Goal: Task Accomplishment & Management: Manage account settings

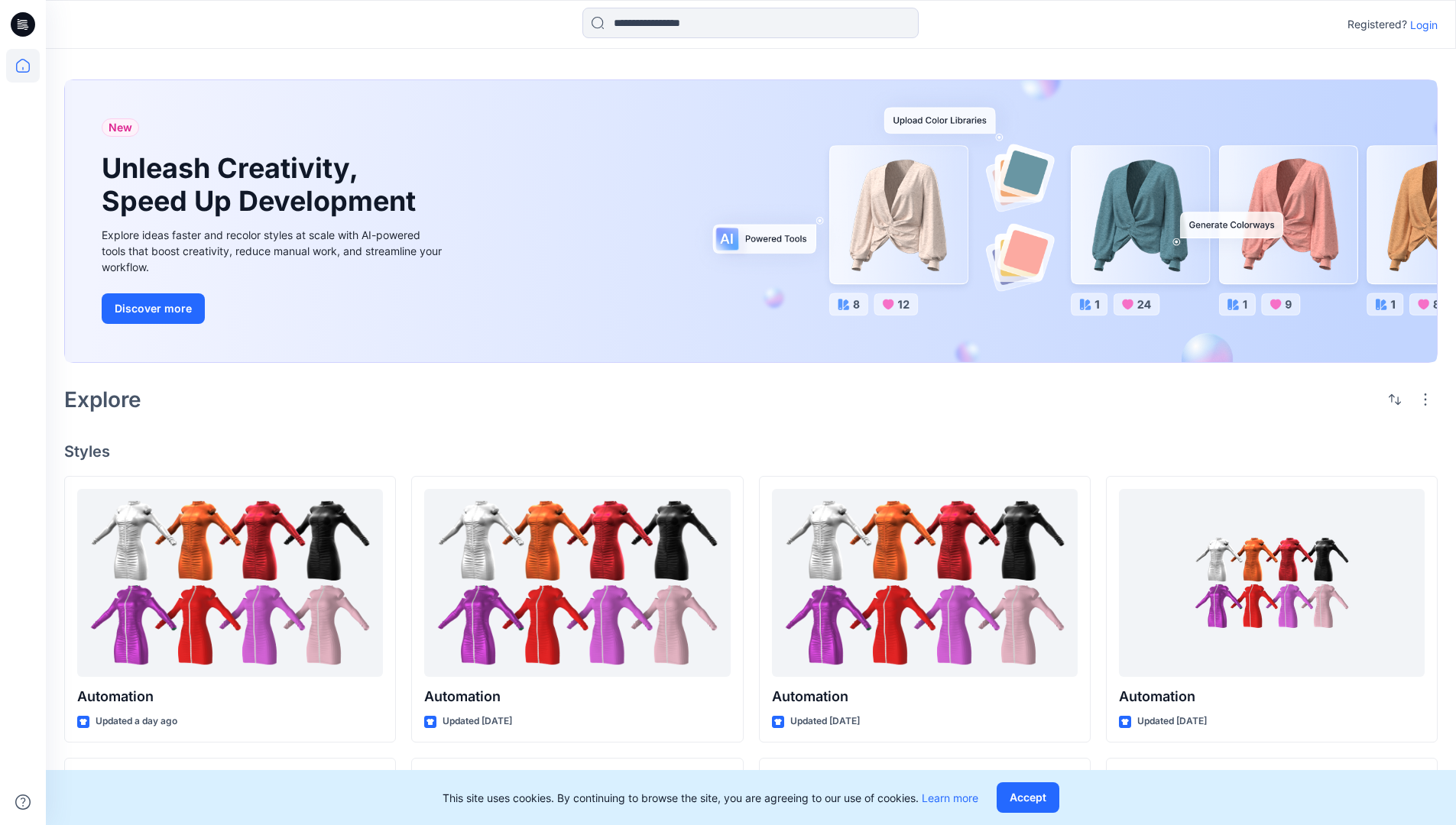
click at [1420, 25] on p "Login" at bounding box center [1423, 25] width 27 height 16
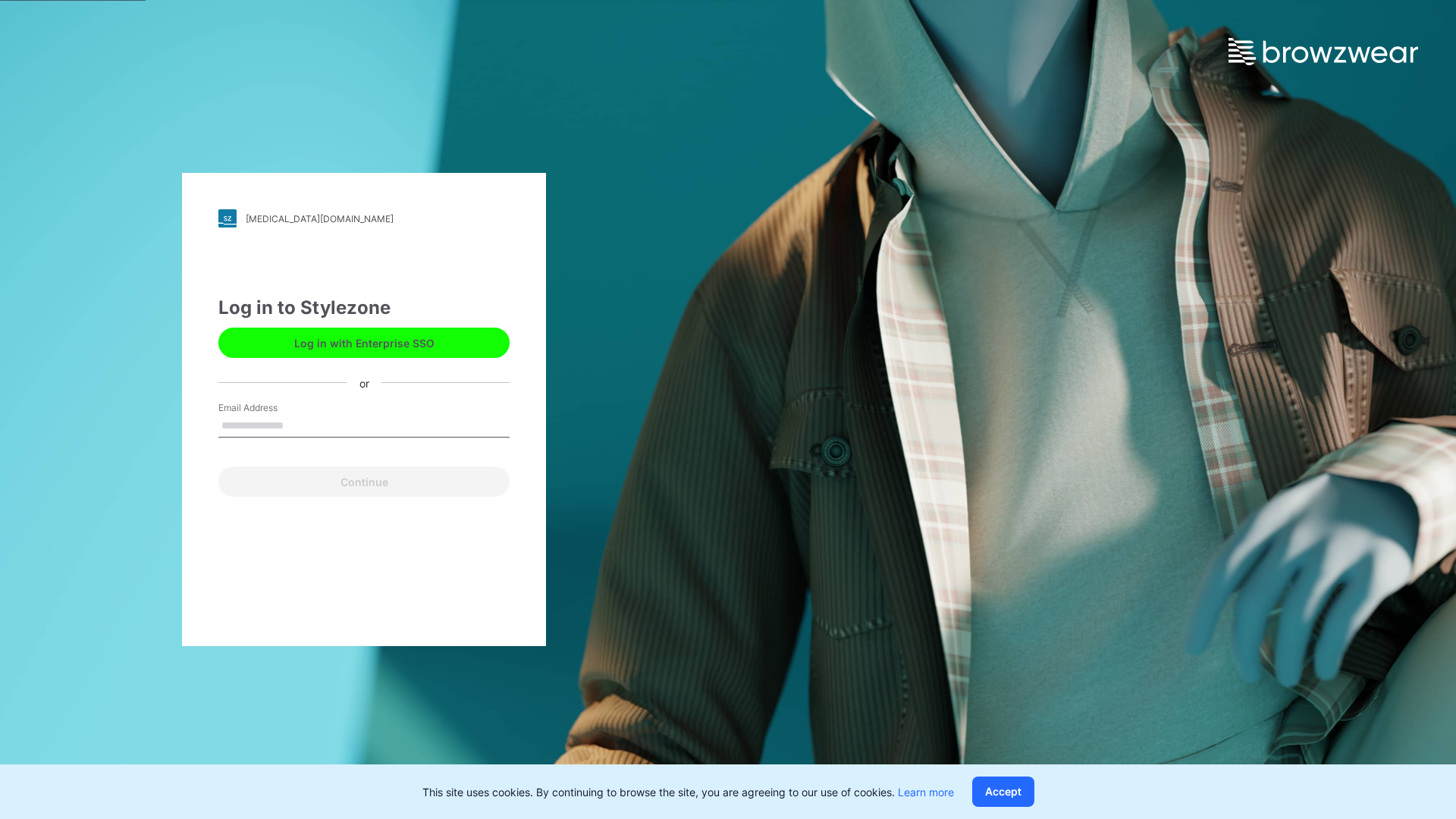
click at [300, 425] on input "Email Address" at bounding box center [364, 427] width 291 height 23
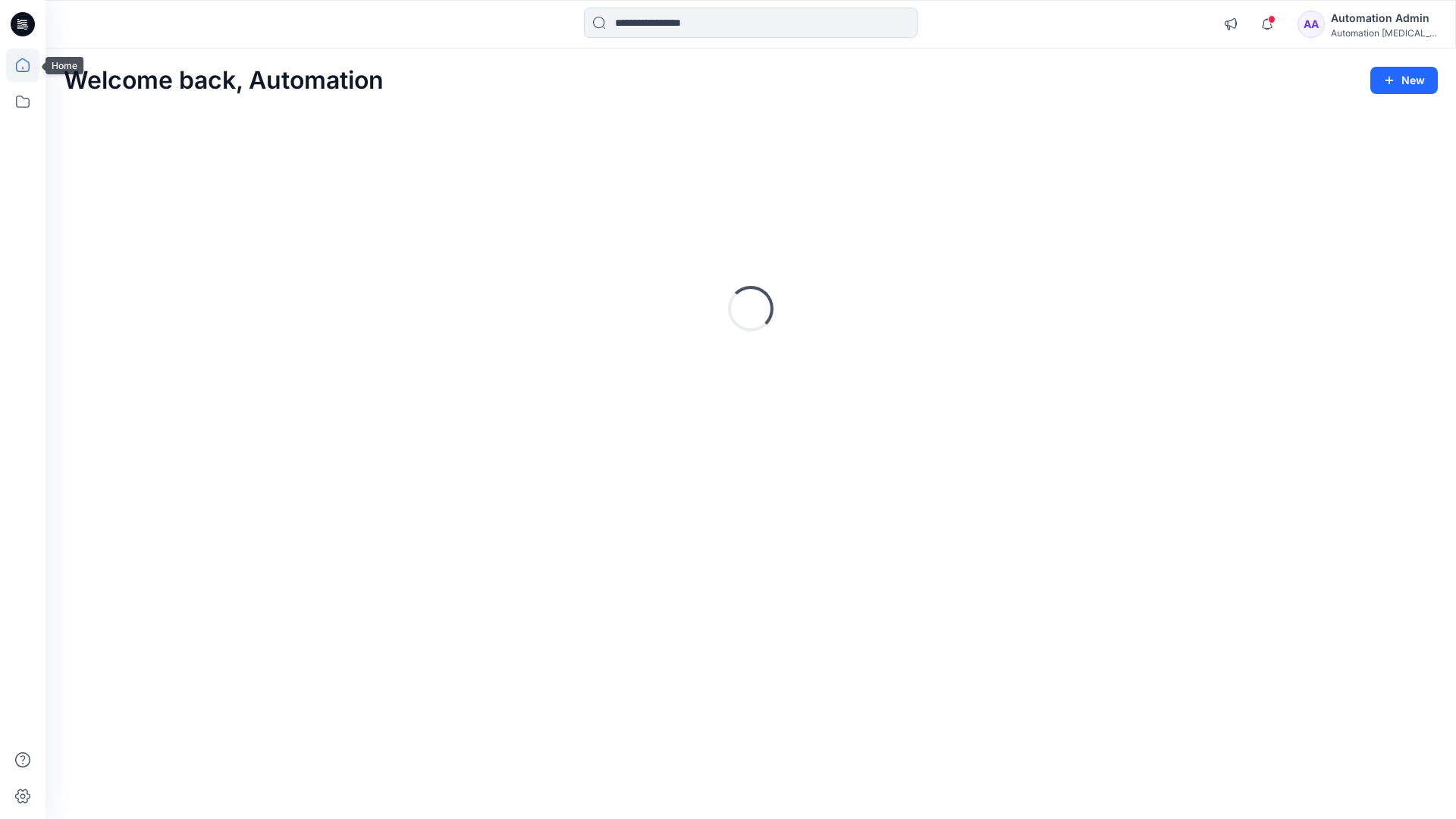
click at [29, 66] on icon at bounding box center [23, 66] width 14 height 14
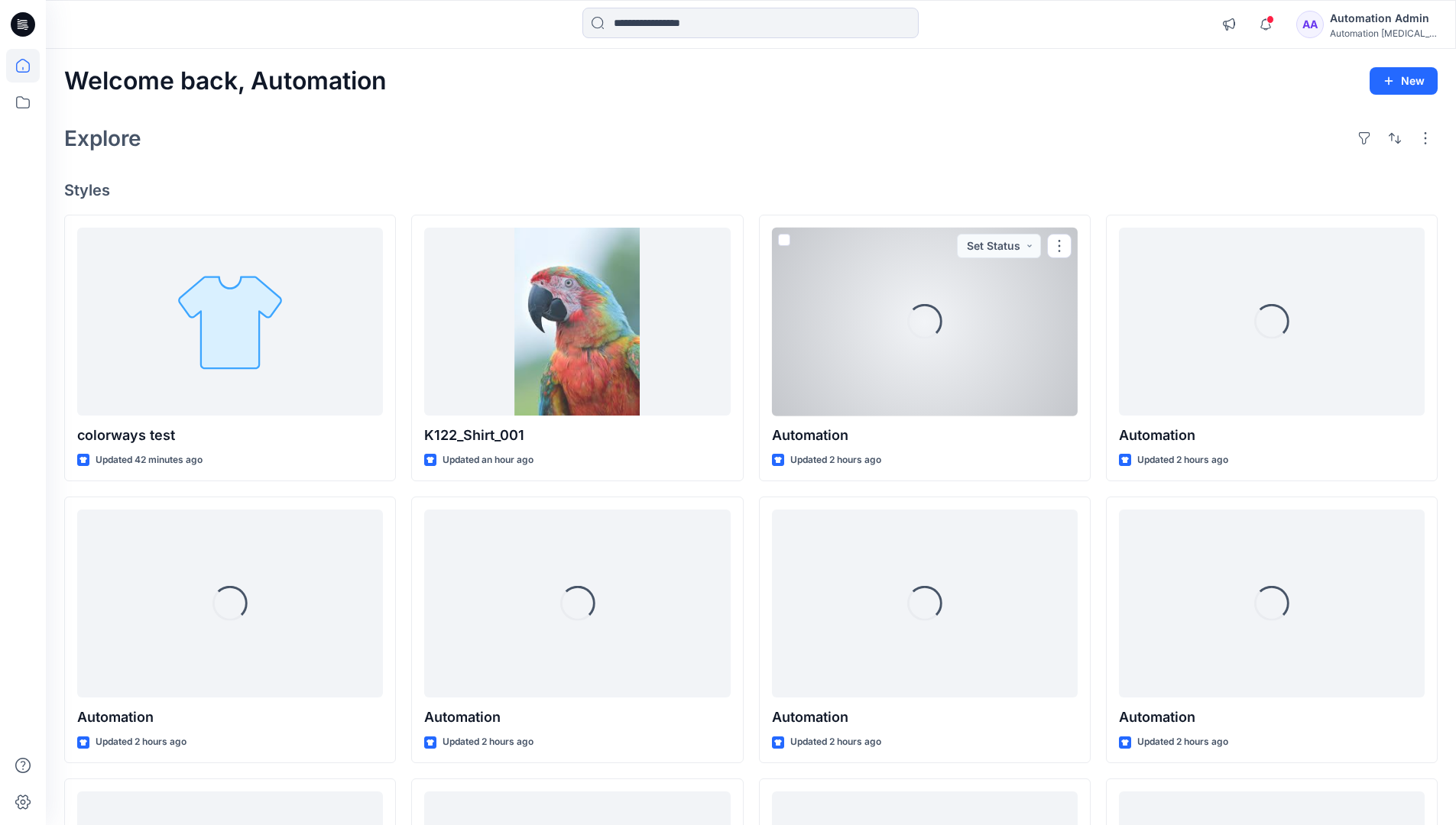
click at [1362, 29] on div "Automation [MEDICAL_DATA]..." at bounding box center [1383, 33] width 107 height 11
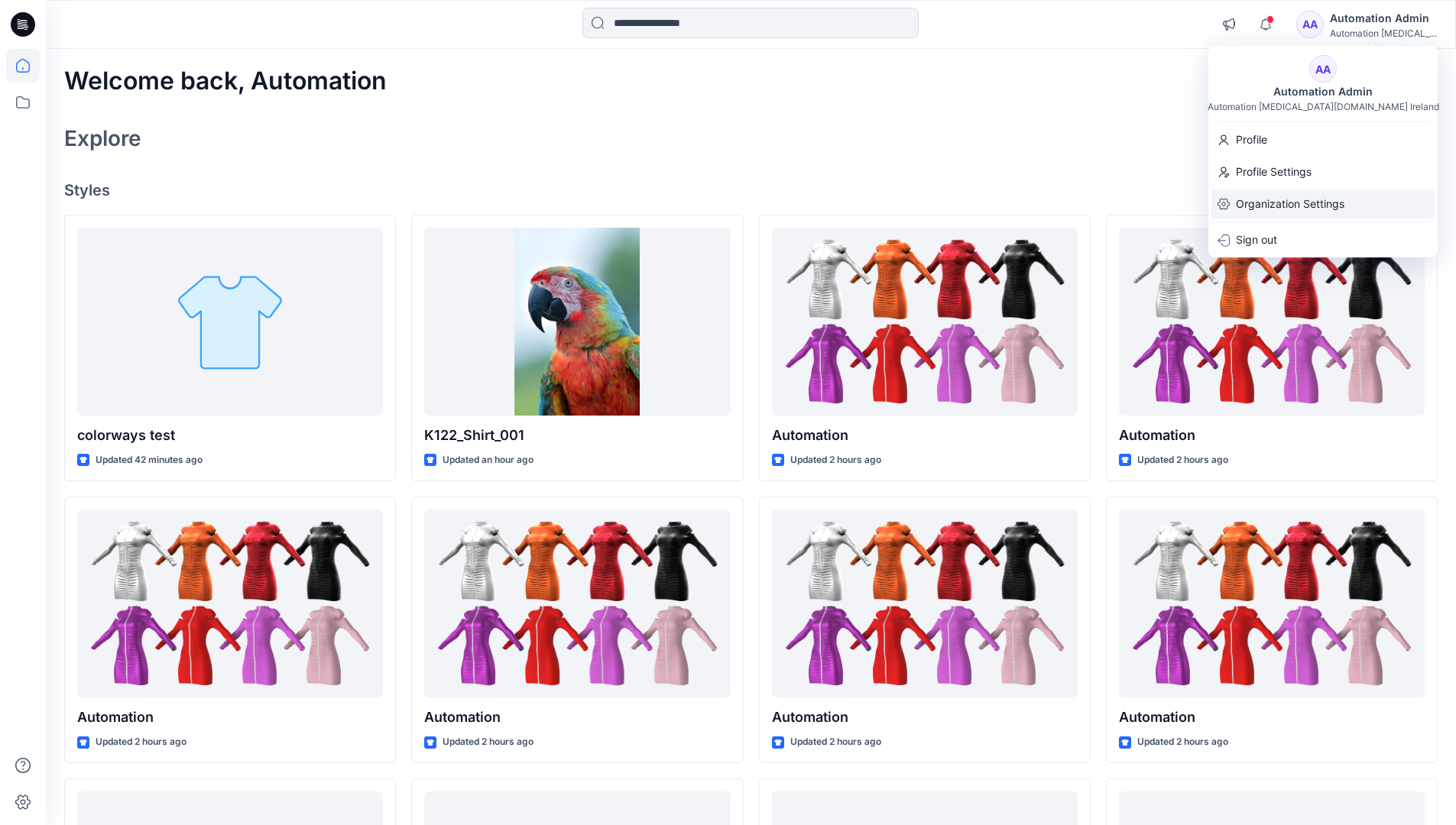
click at [1287, 207] on p "Organization Settings" at bounding box center [1290, 203] width 108 height 29
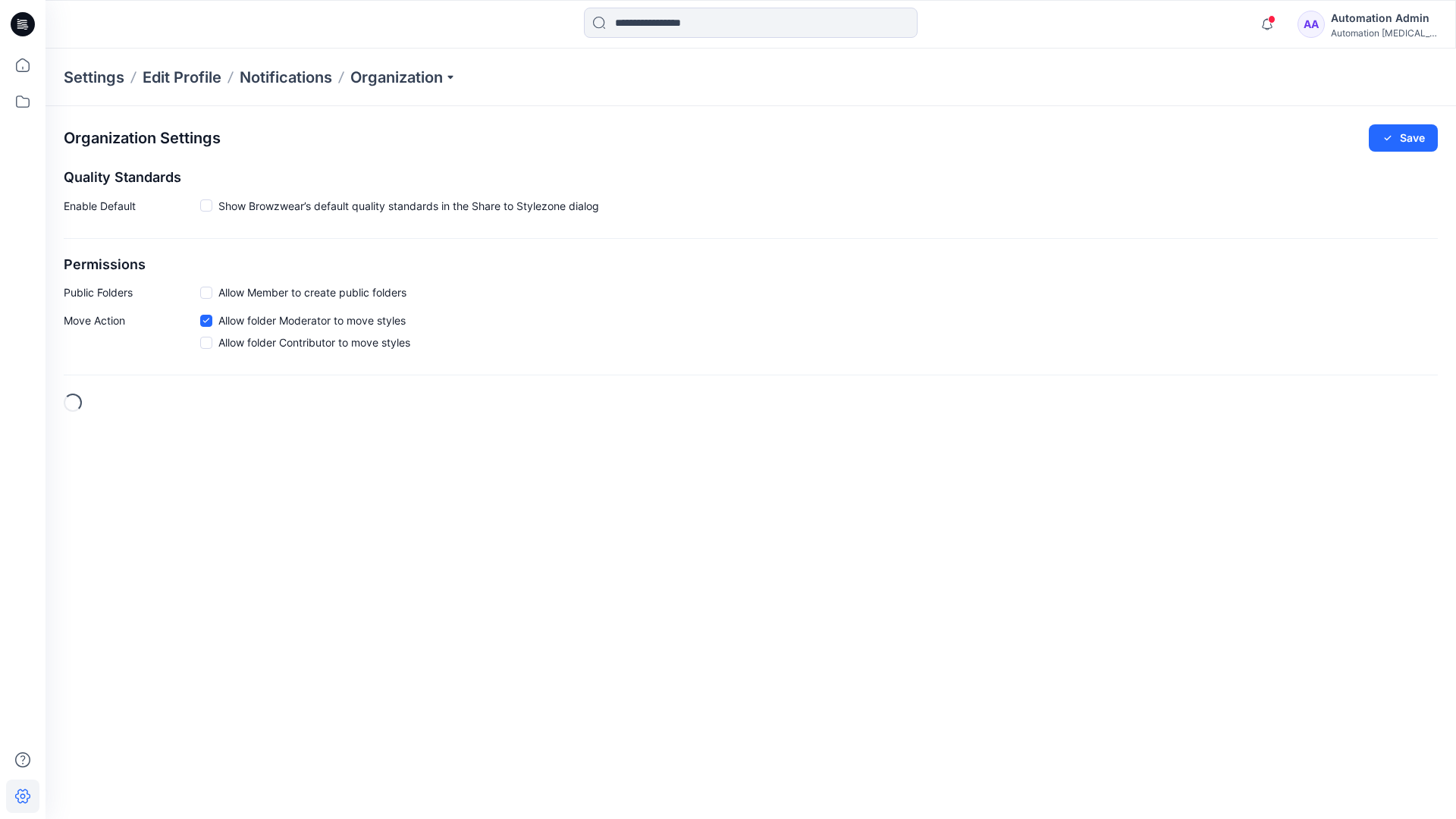
click at [209, 292] on span at bounding box center [206, 293] width 12 height 12
click at [1412, 133] on button "Save" at bounding box center [1403, 137] width 69 height 27
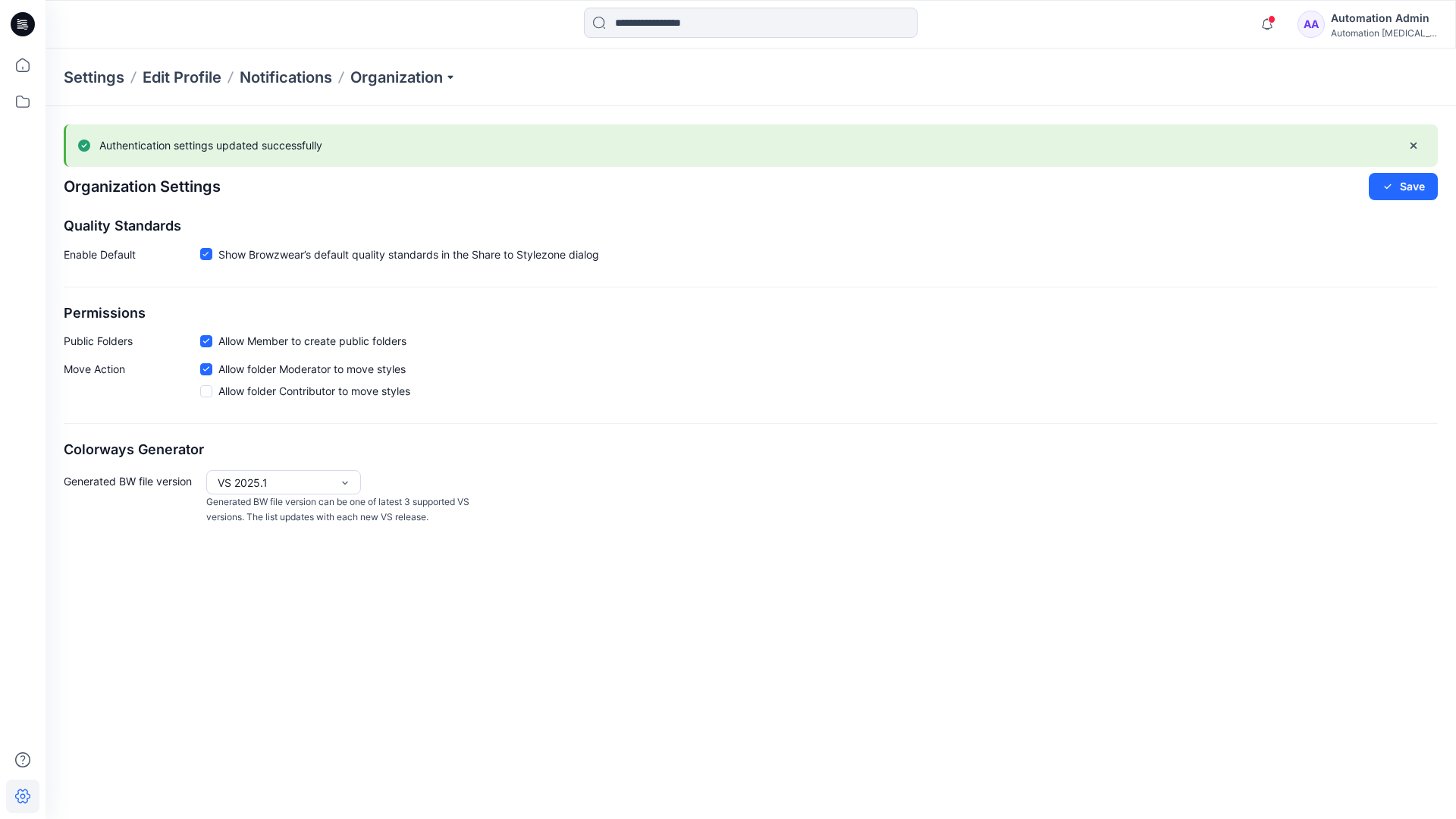
click at [1383, 32] on div "Automation [MEDICAL_DATA]..." at bounding box center [1383, 32] width 106 height 11
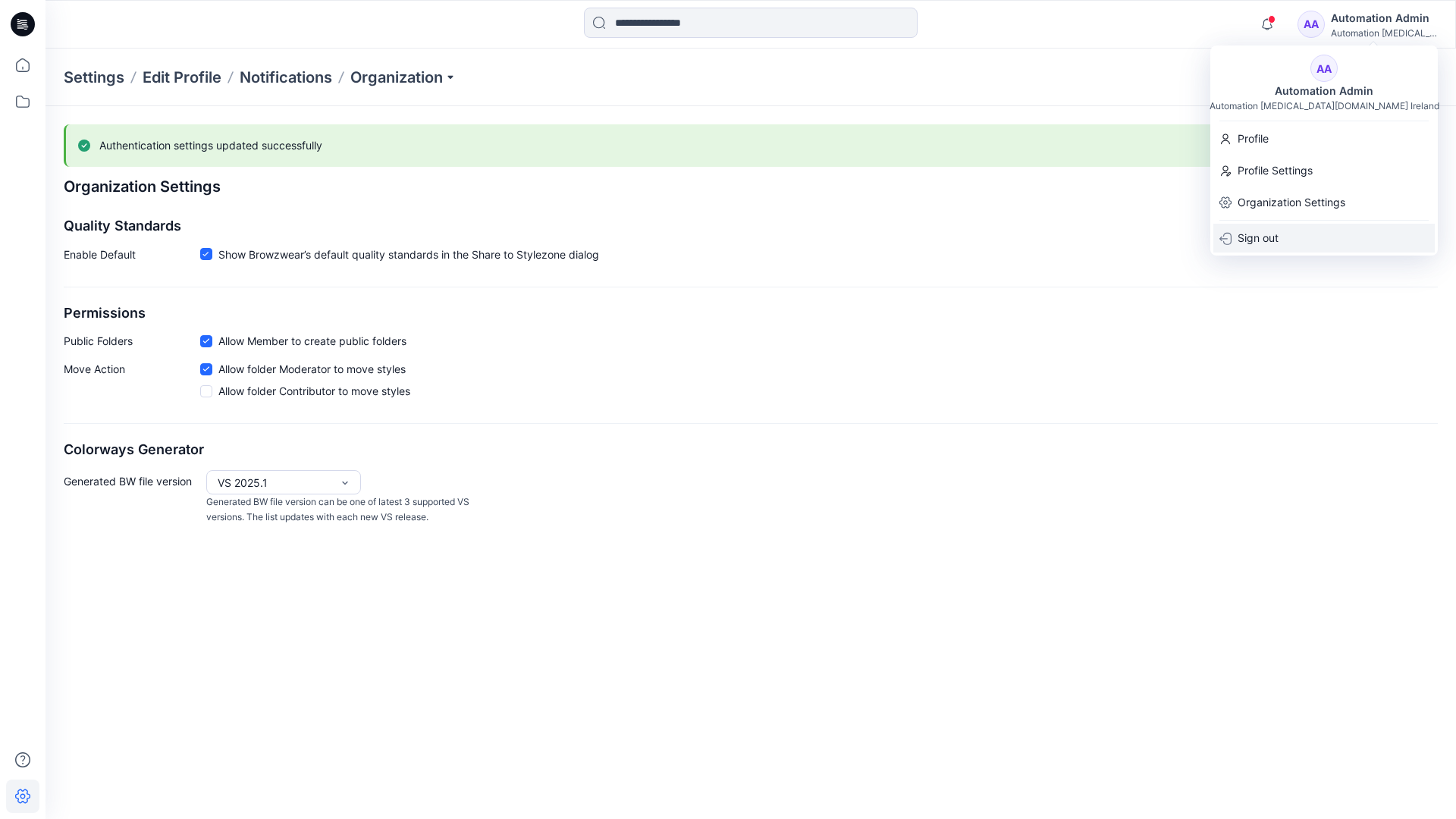
click at [1284, 235] on div "Sign out" at bounding box center [1323, 238] width 221 height 29
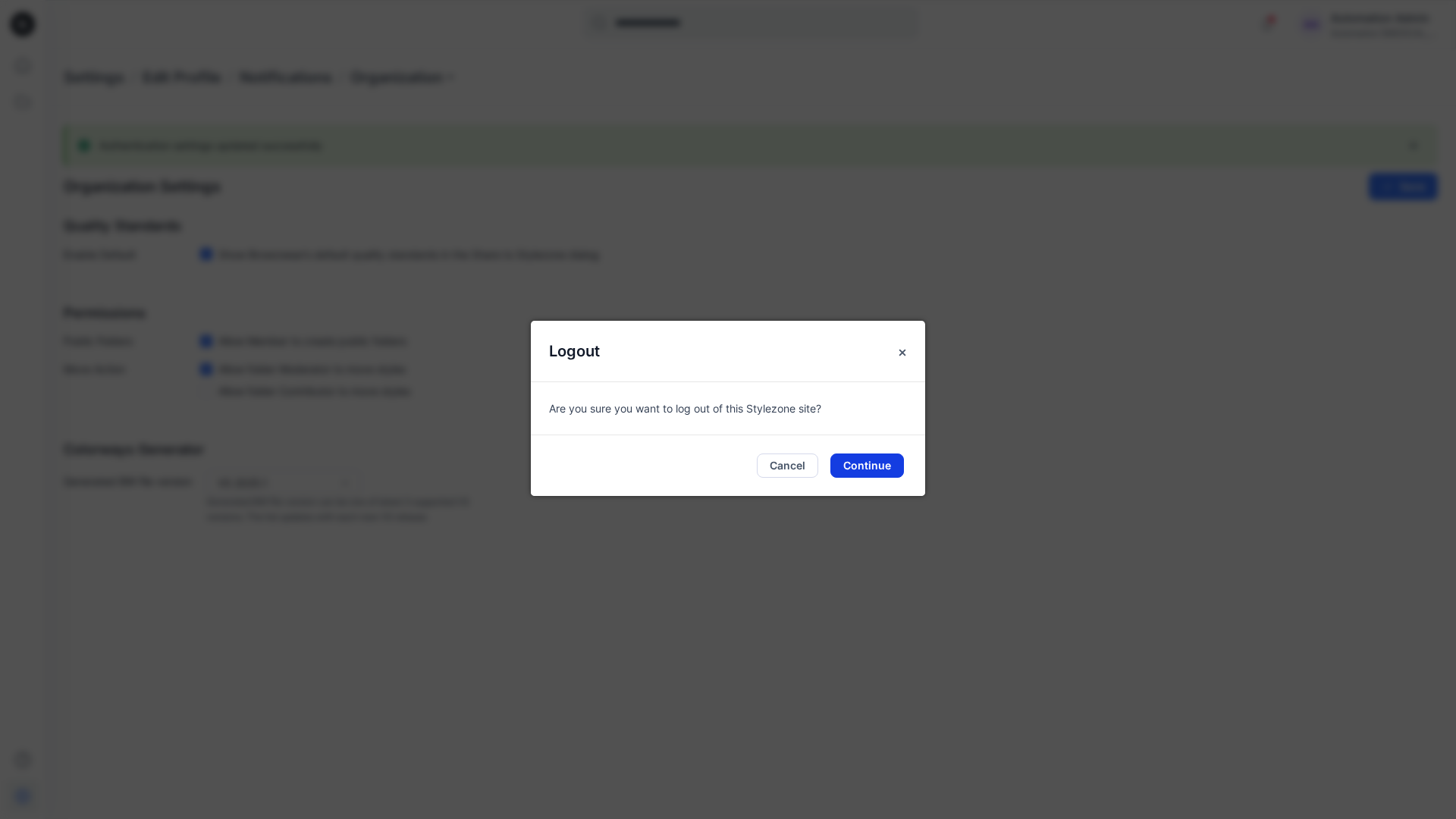
click at [879, 460] on button "Continue" at bounding box center [867, 466] width 73 height 24
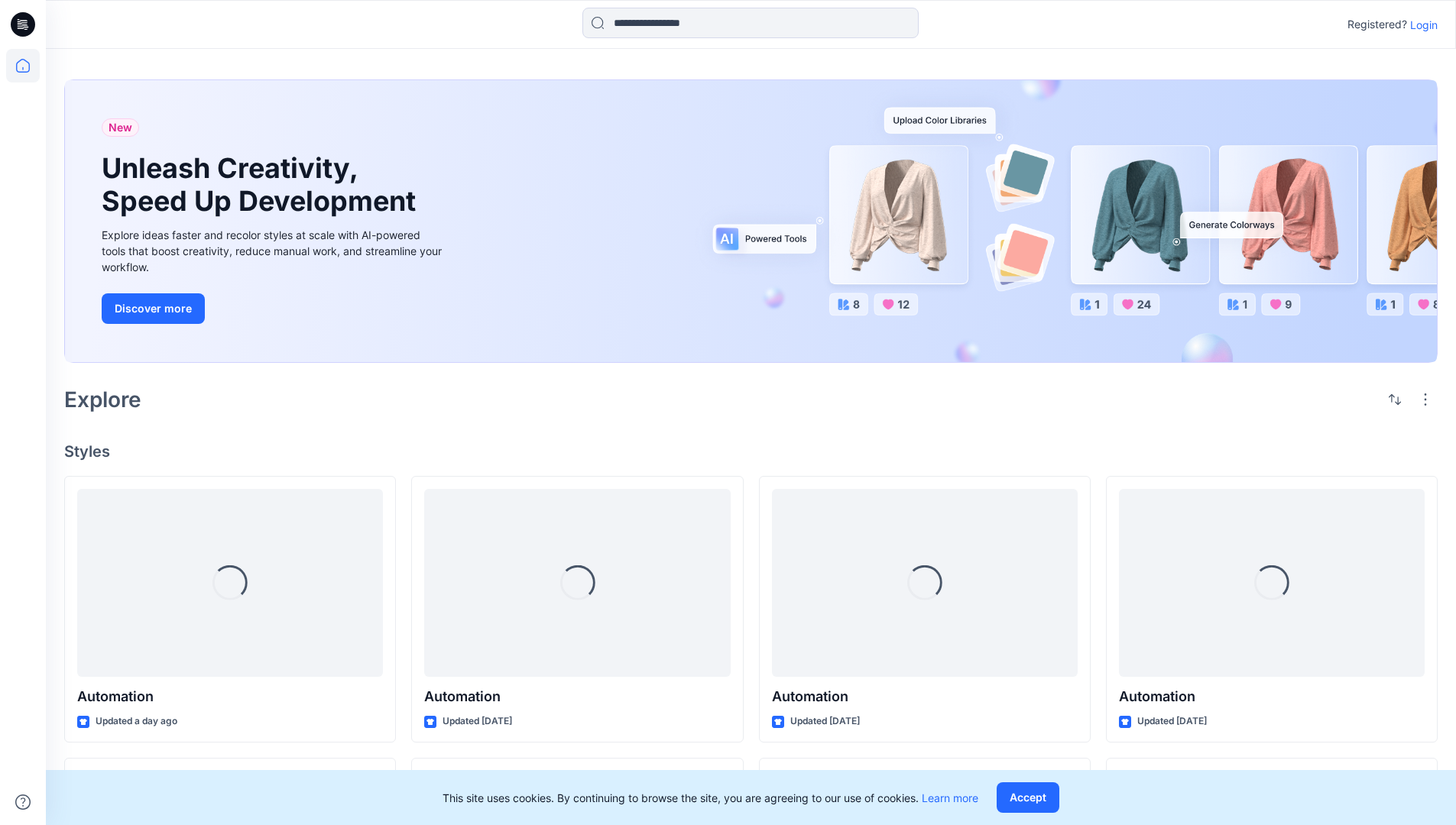
click at [1429, 26] on p "Login" at bounding box center [1423, 25] width 27 height 16
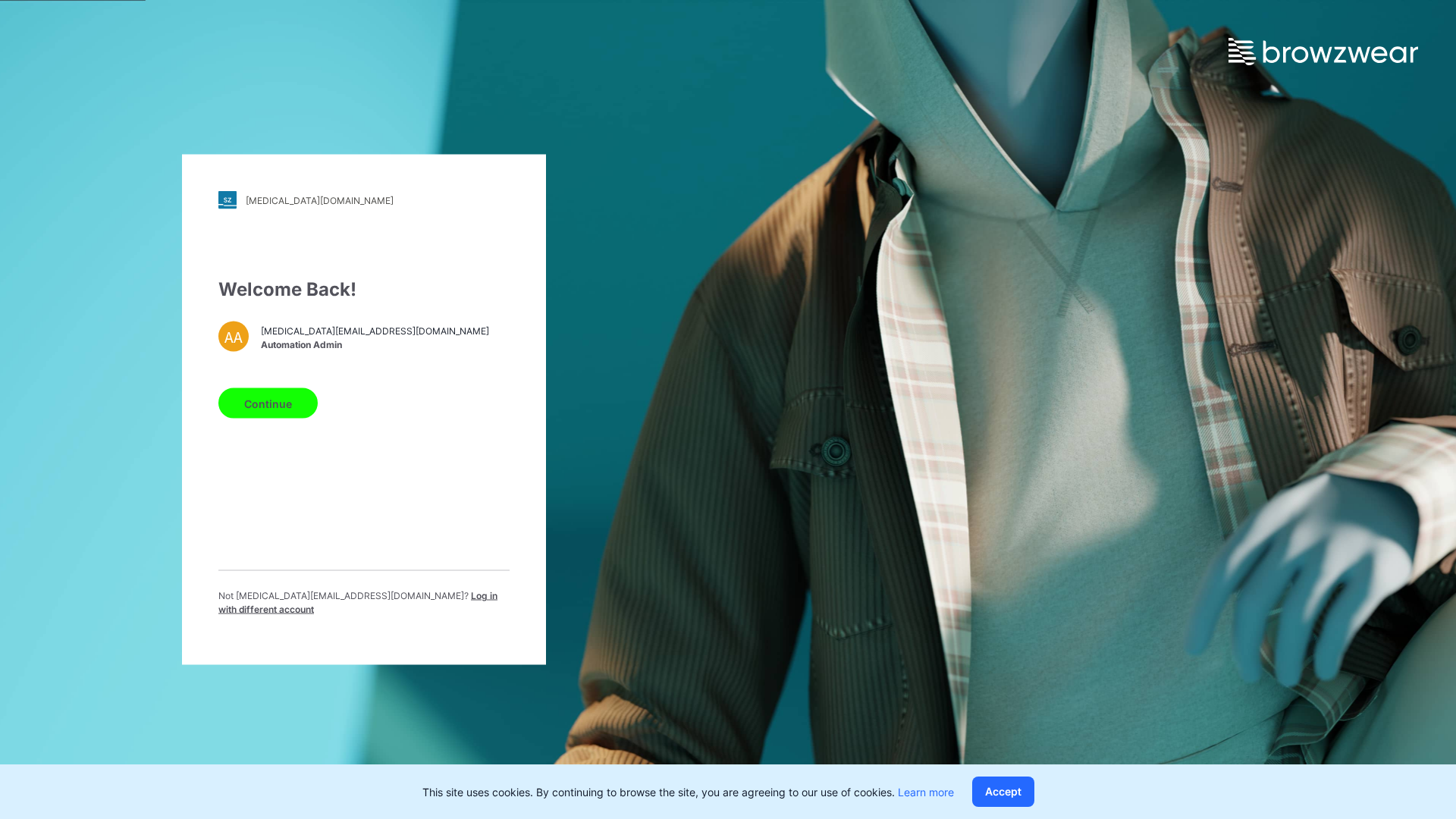
click at [387, 601] on span "Log in with different account" at bounding box center [357, 602] width 279 height 25
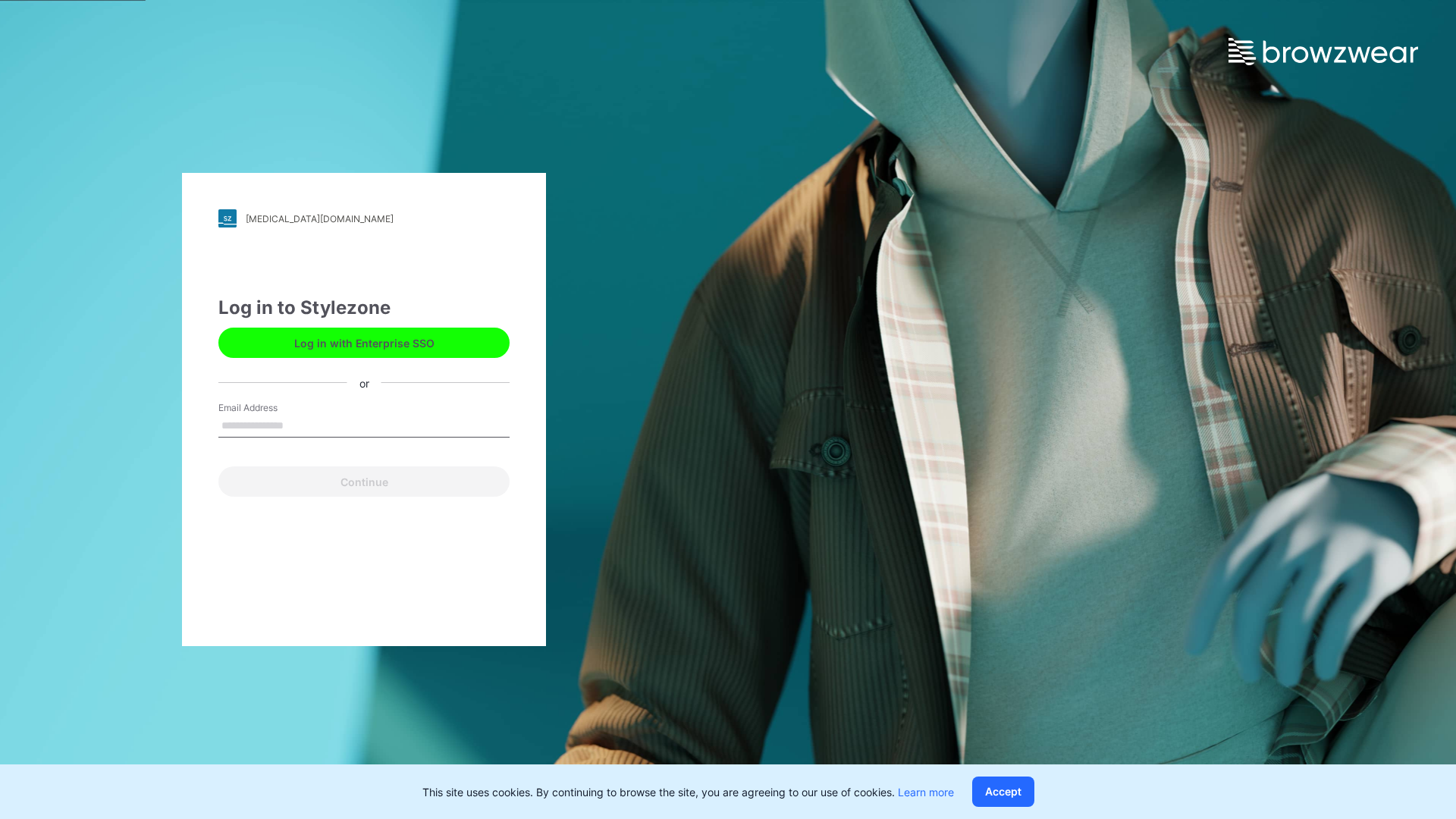
click at [323, 427] on input "Email Address" at bounding box center [364, 427] width 291 height 23
type input "**********"
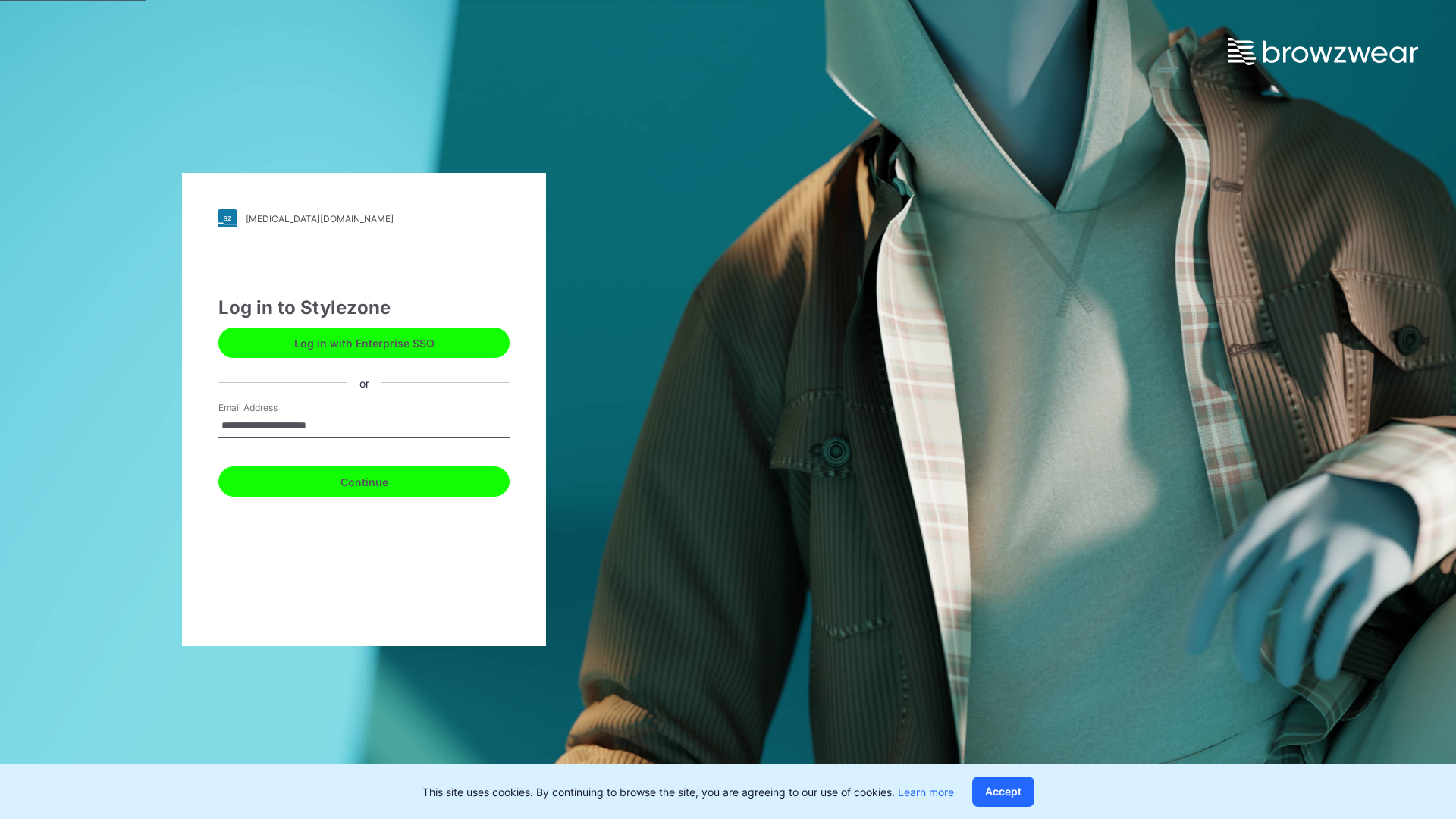
click at [368, 481] on button "Continue" at bounding box center [364, 482] width 291 height 31
